Goal: Check status

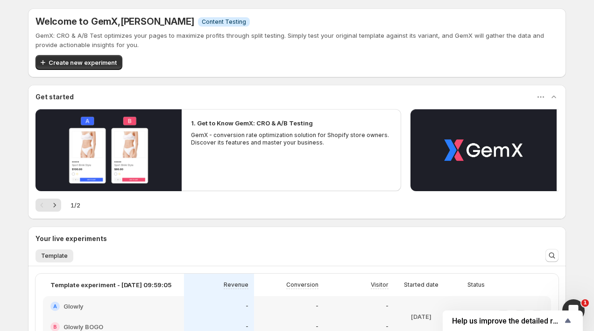
scroll to position [140, 0]
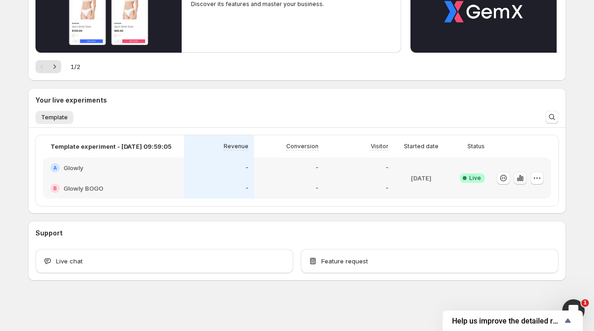
click at [523, 177] on icon "button" at bounding box center [522, 178] width 2 height 5
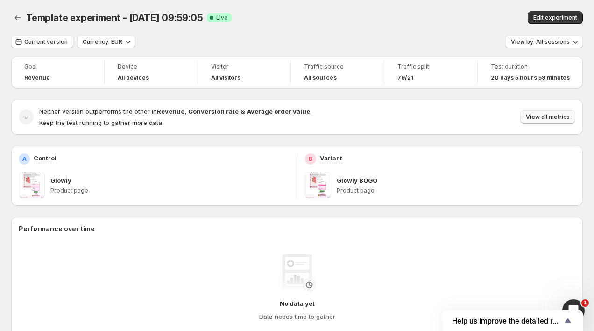
click at [540, 121] on span "View all metrics" at bounding box center [548, 116] width 44 height 7
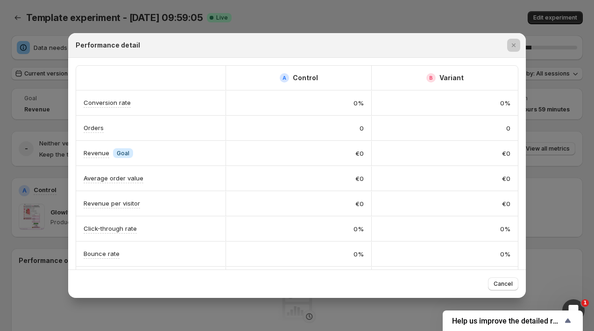
click at [406, 25] on div at bounding box center [297, 165] width 594 height 331
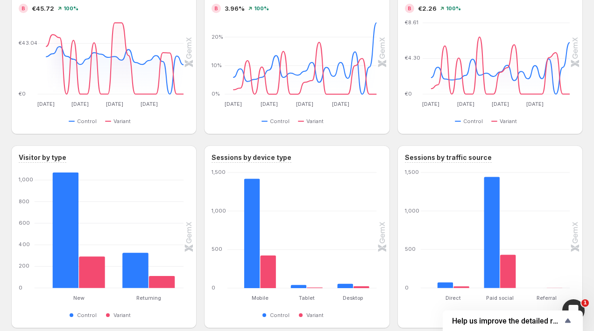
scroll to position [248, 0]
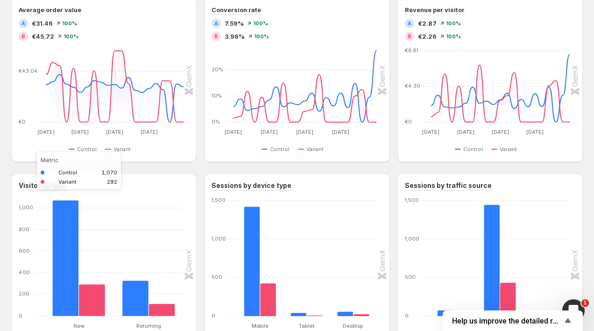
scroll to position [381, 0]
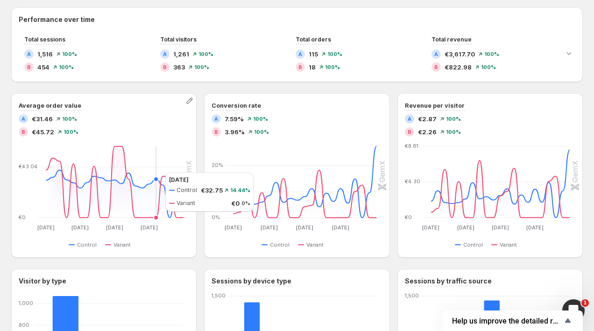
scroll to position [209, 0]
drag, startPoint x: 230, startPoint y: 119, endPoint x: 242, endPoint y: 119, distance: 11.7
click at [242, 119] on span "7.59%" at bounding box center [233, 119] width 19 height 9
drag, startPoint x: 224, startPoint y: 133, endPoint x: 239, endPoint y: 132, distance: 15.0
click at [239, 132] on span "3.96%" at bounding box center [234, 132] width 20 height 9
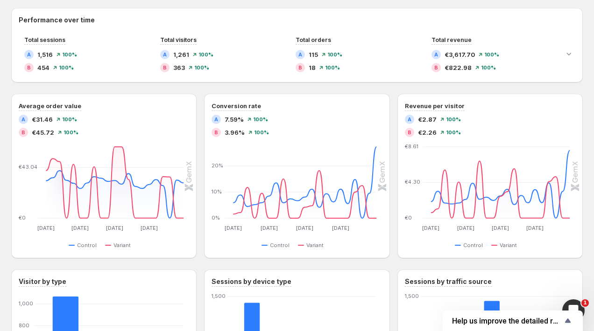
click at [275, 90] on div "Performance over time Total sessions A 1,516 100% B 454 100% Total visitors A 1…" at bounding box center [296, 230] width 571 height 445
